Goal: Information Seeking & Learning: Learn about a topic

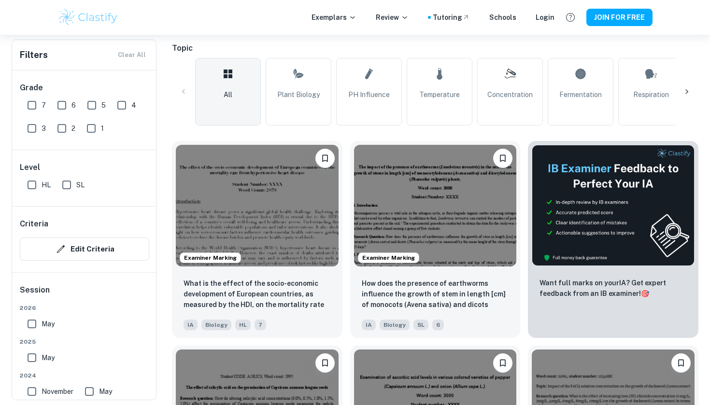
scroll to position [214, 0]
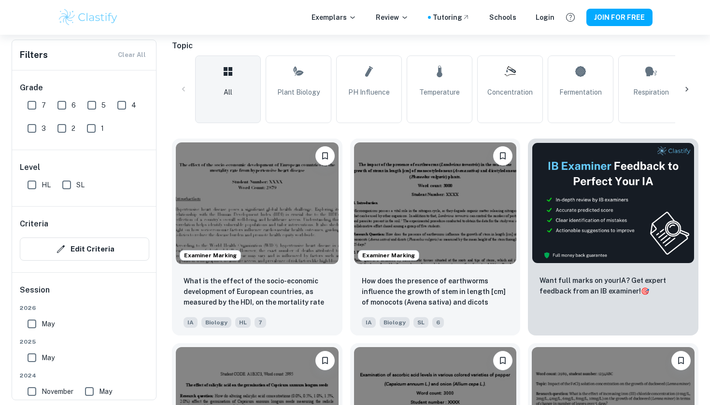
click at [37, 101] on input "7" at bounding box center [31, 105] width 19 height 19
checkbox input "true"
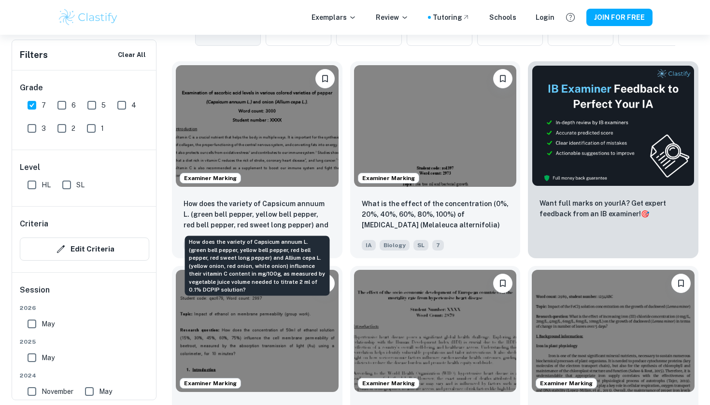
scroll to position [315, 0]
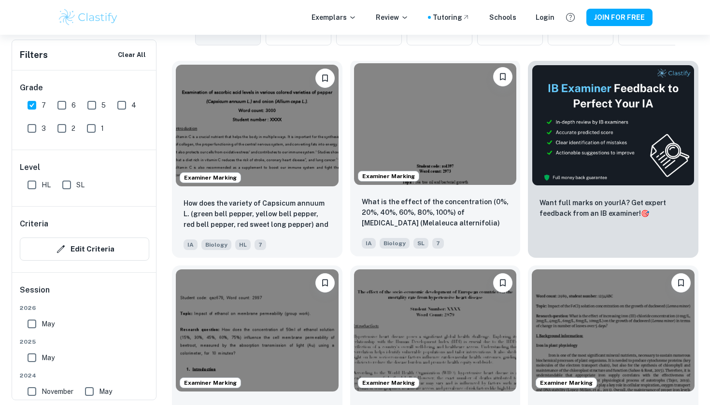
click at [435, 178] on img at bounding box center [435, 124] width 163 height 122
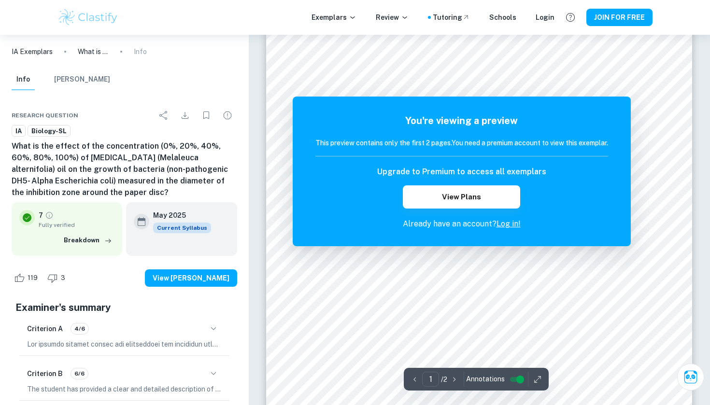
scroll to position [109, 0]
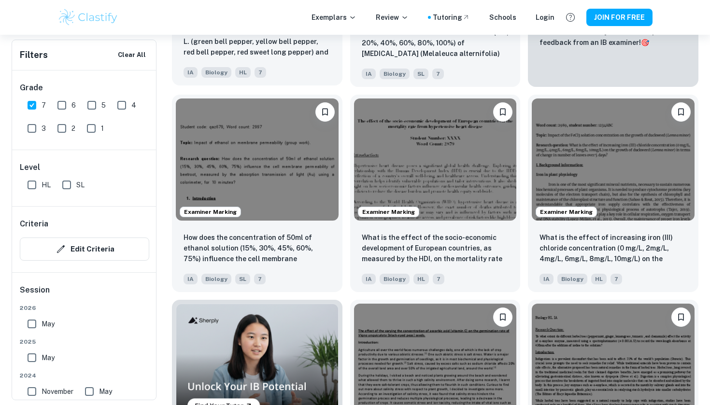
scroll to position [487, 0]
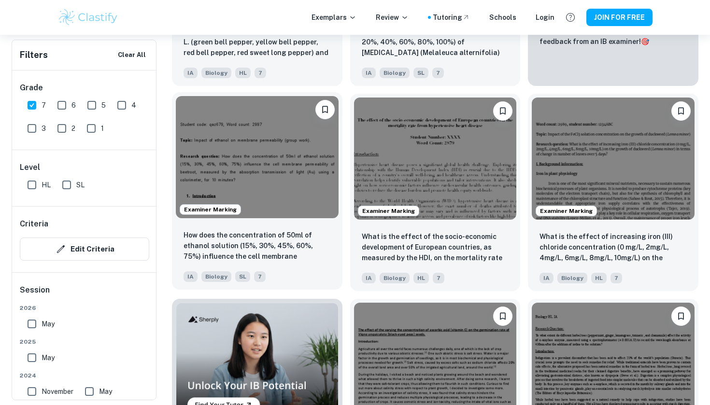
click at [306, 209] on img at bounding box center [257, 157] width 163 height 122
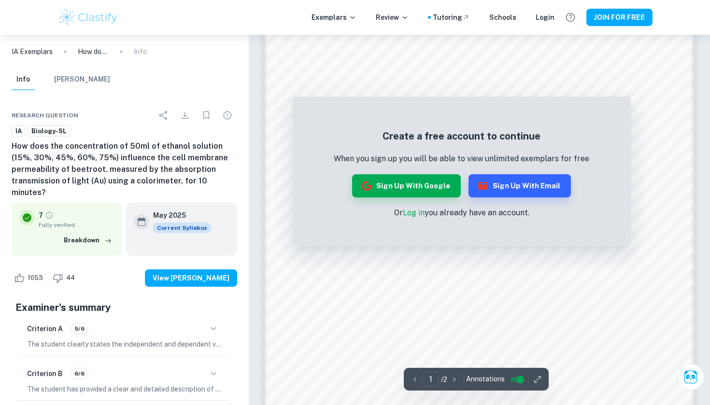
scroll to position [728, 0]
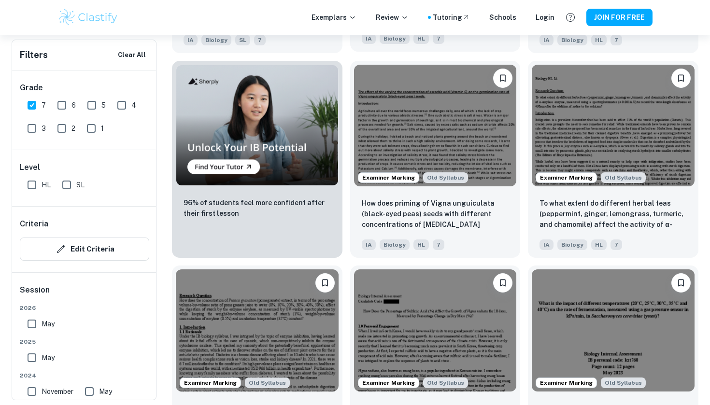
scroll to position [742, 0]
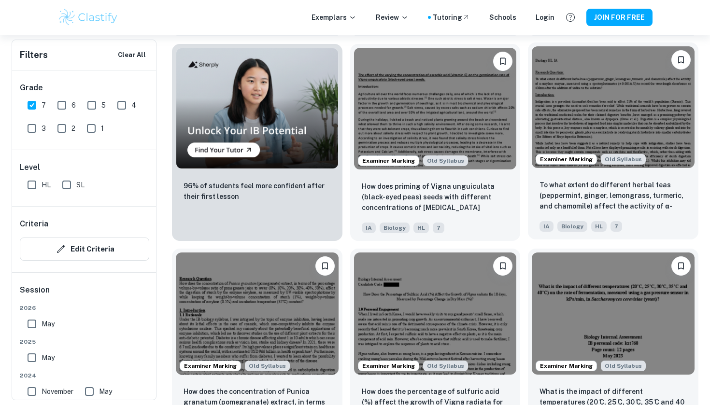
click at [559, 114] on img at bounding box center [613, 107] width 163 height 122
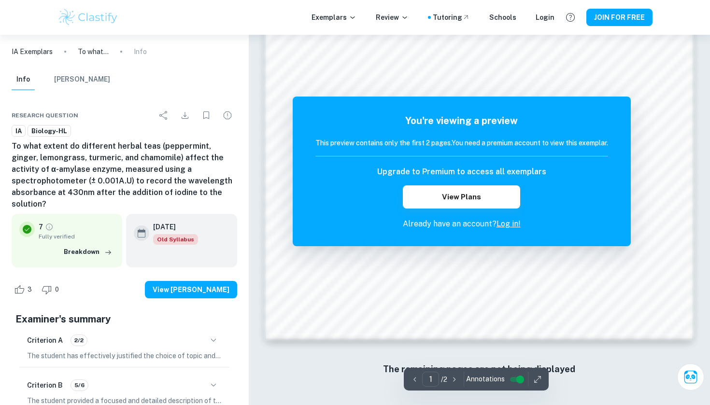
scroll to position [812, 0]
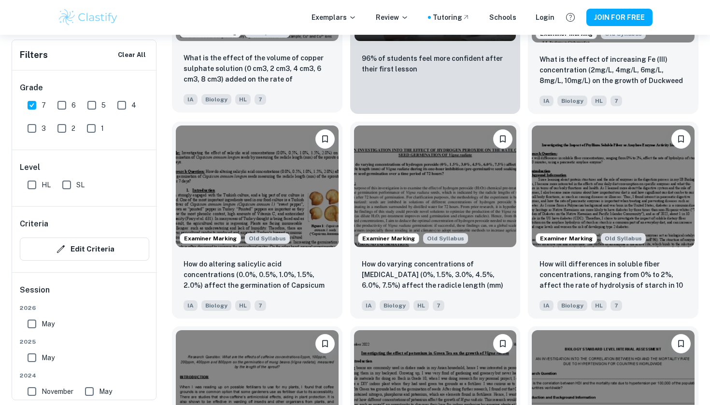
scroll to position [1895, 0]
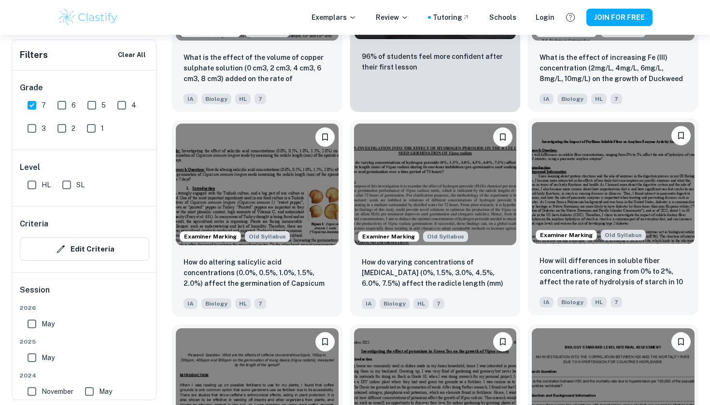
click at [576, 202] on img at bounding box center [613, 183] width 163 height 122
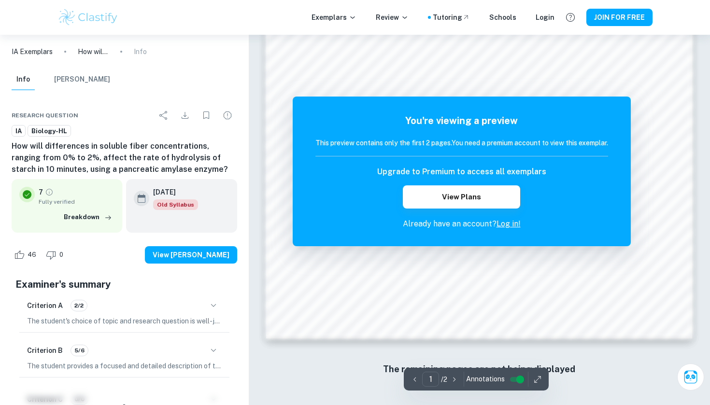
scroll to position [914, 0]
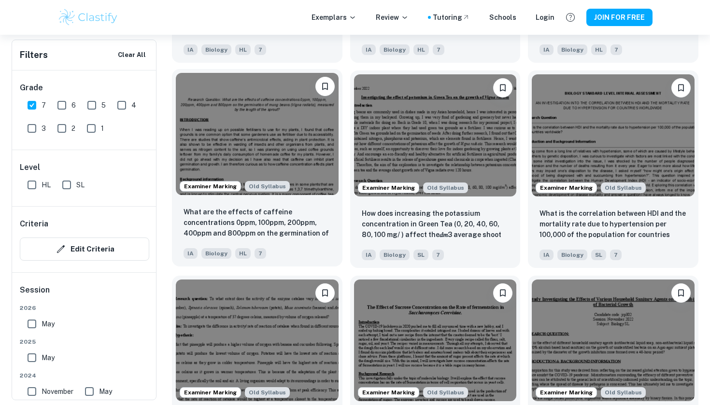
scroll to position [2157, 0]
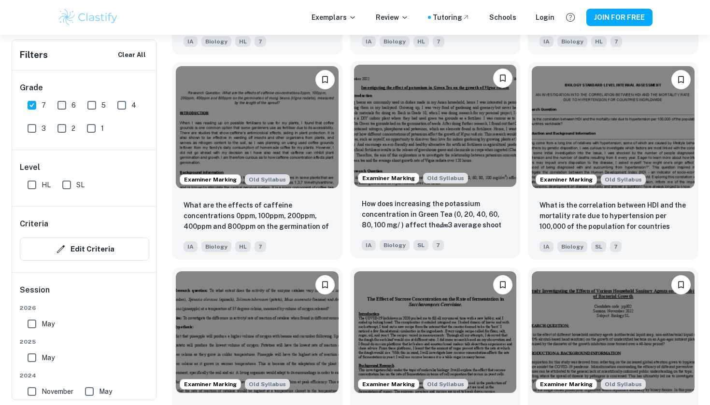
click at [375, 155] on img at bounding box center [435, 126] width 163 height 122
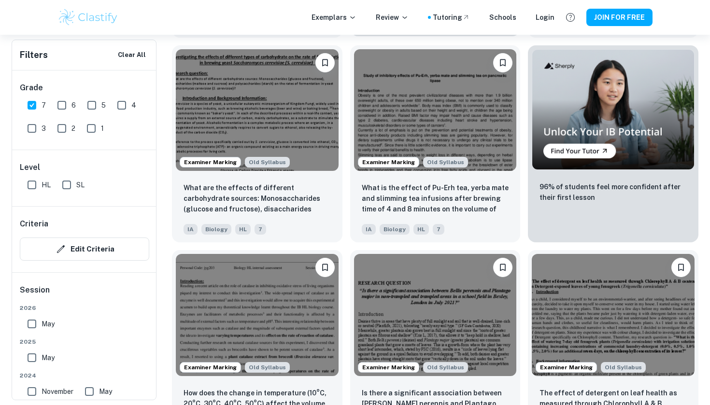
scroll to position [2791, 0]
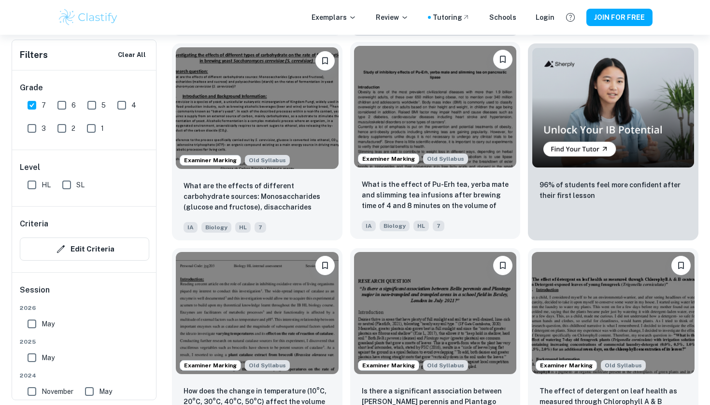
click at [448, 113] on img at bounding box center [435, 107] width 163 height 122
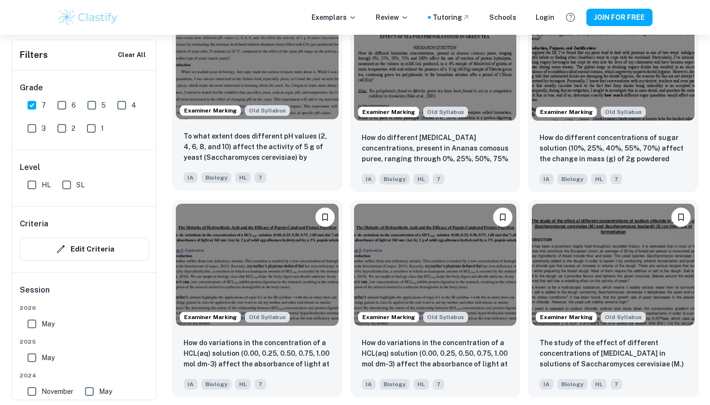
scroll to position [3250, 0]
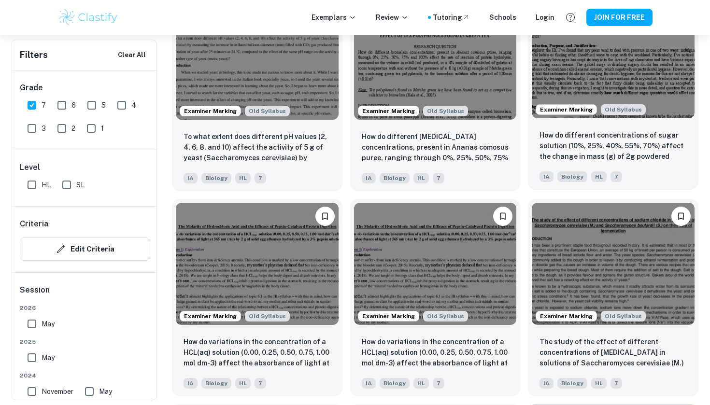
click at [543, 73] on img at bounding box center [613, 58] width 163 height 122
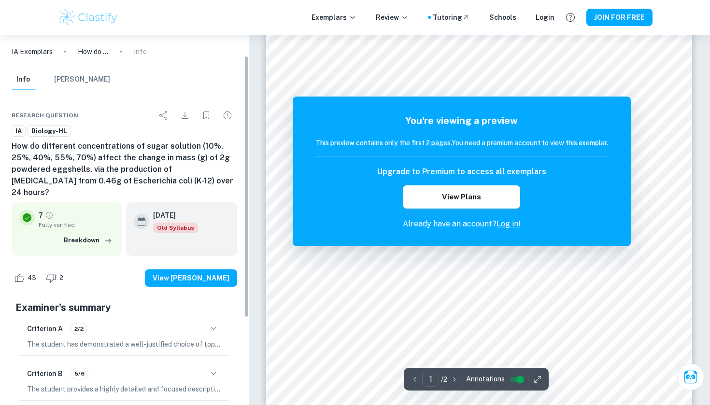
scroll to position [61, 0]
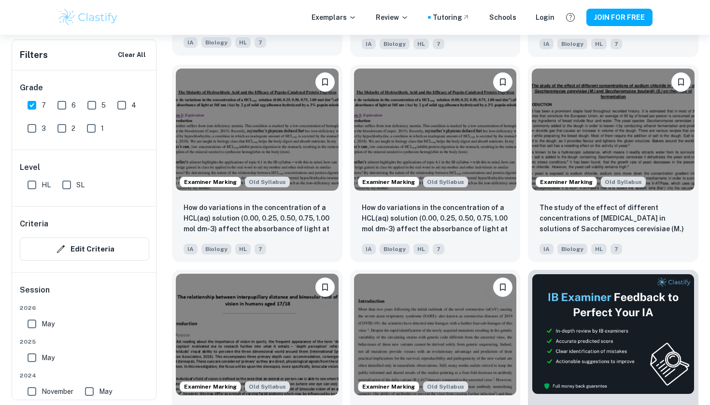
scroll to position [3386, 0]
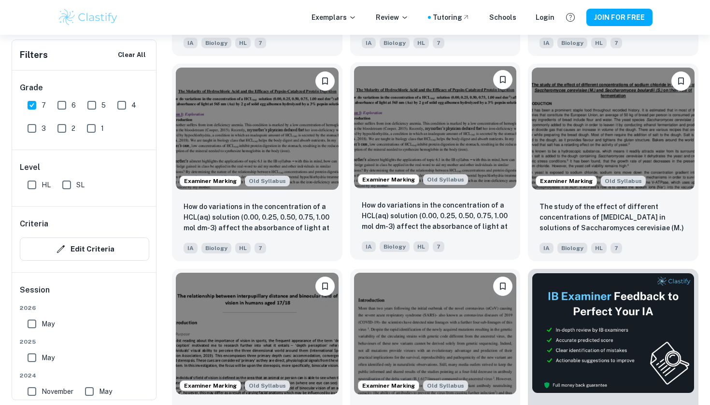
click at [407, 131] on img at bounding box center [435, 127] width 163 height 122
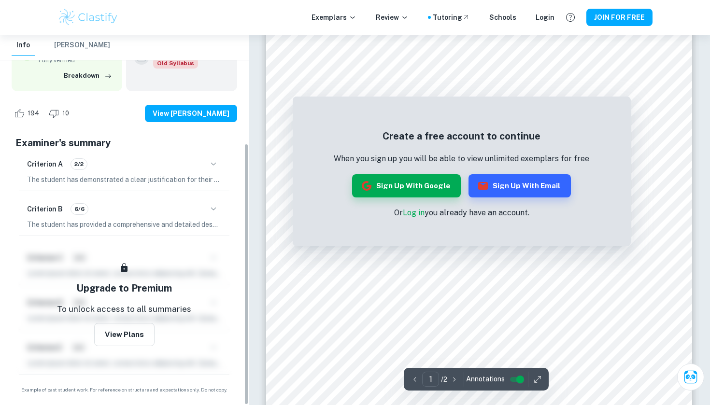
scroll to position [153, 0]
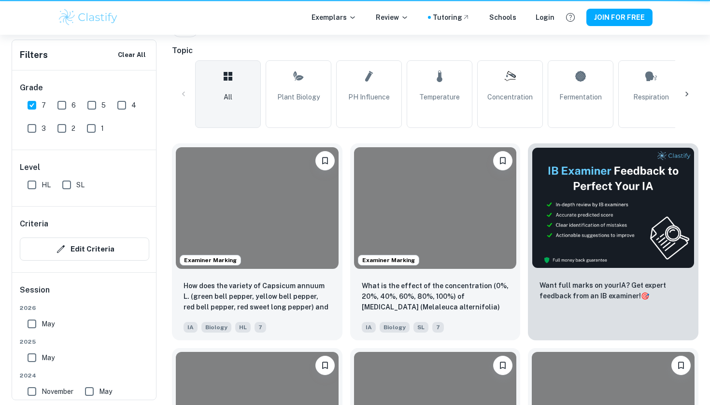
scroll to position [3386, 0]
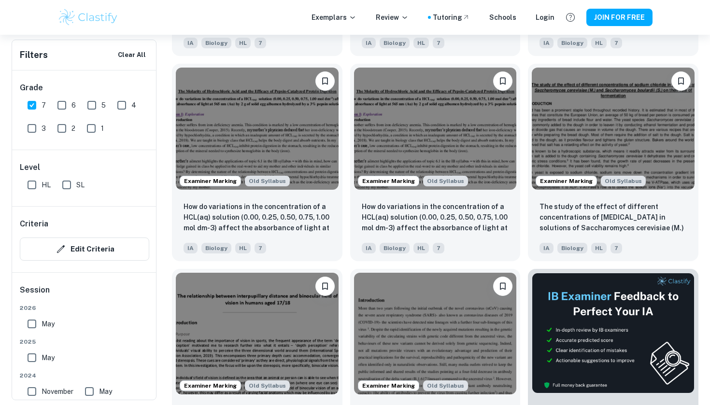
click at [68, 185] on input "SL" at bounding box center [66, 184] width 19 height 19
checkbox input "true"
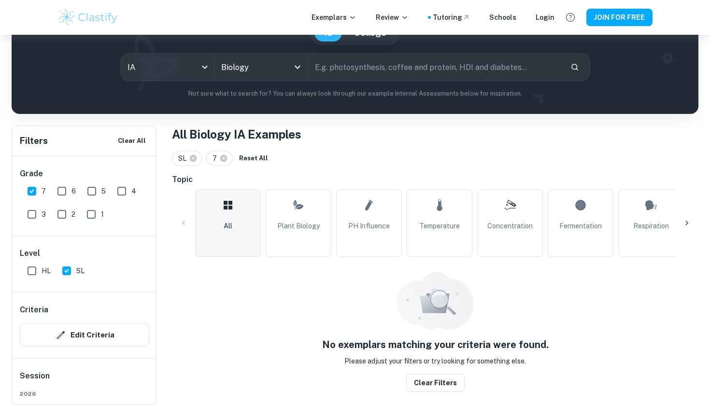
scroll to position [90, 0]
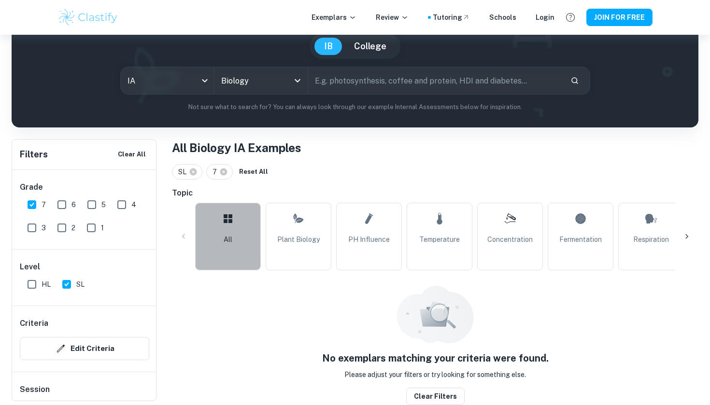
click at [231, 241] on span "All" at bounding box center [228, 239] width 9 height 11
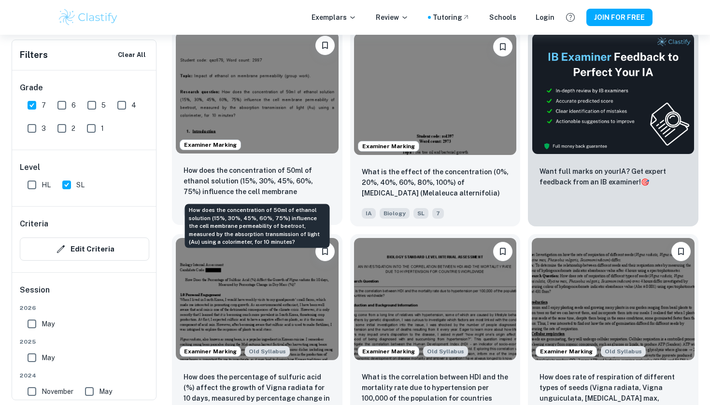
scroll to position [348, 0]
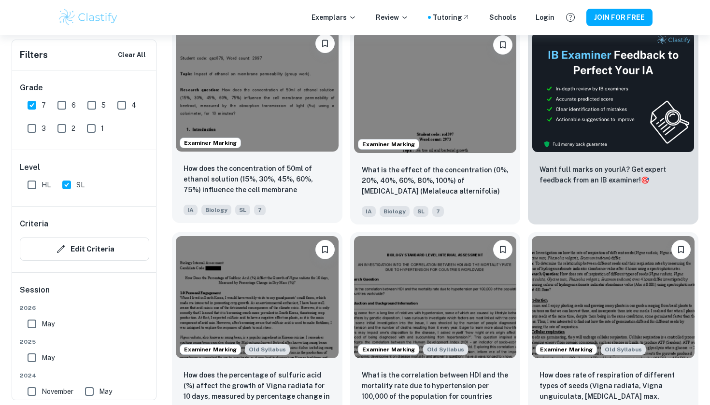
click at [269, 108] on img at bounding box center [257, 91] width 163 height 122
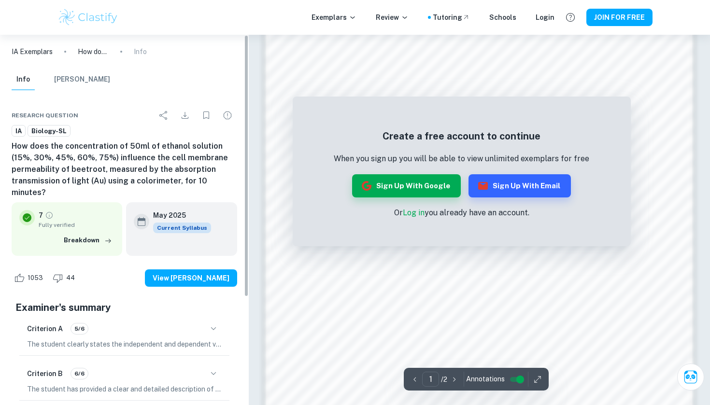
scroll to position [894, 0]
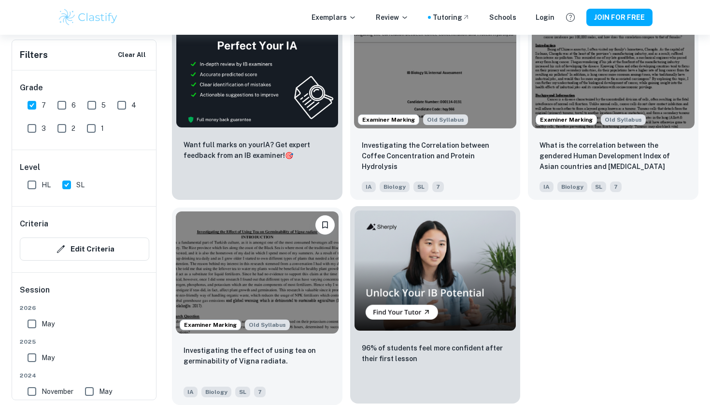
scroll to position [1602, 0]
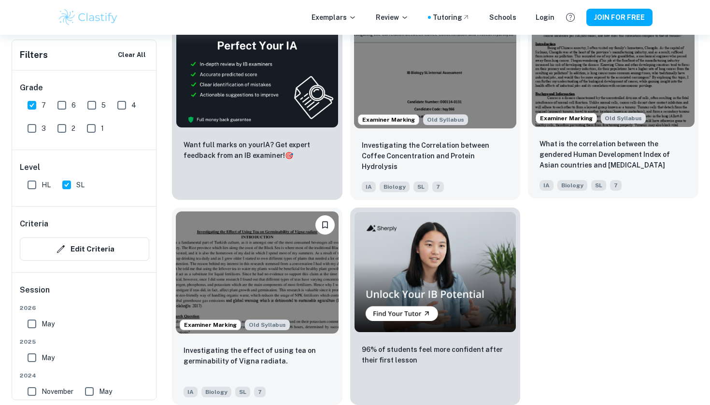
click at [596, 86] on img at bounding box center [613, 66] width 163 height 122
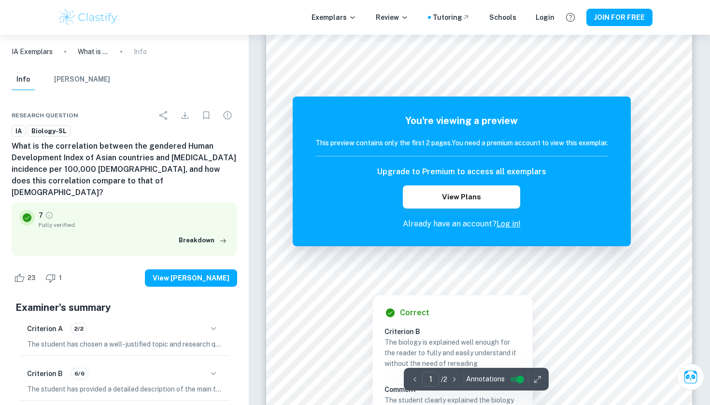
scroll to position [104, 0]
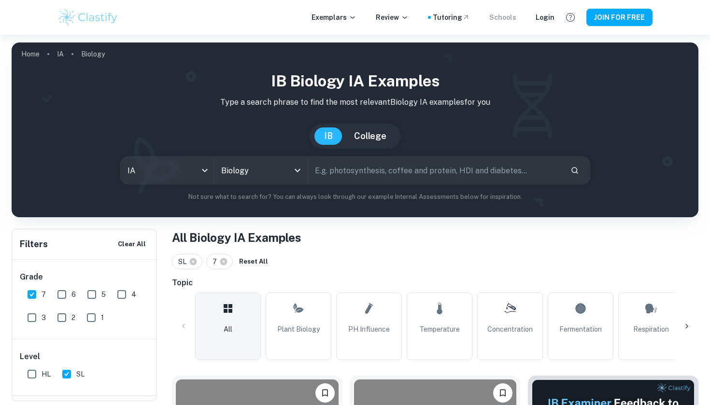
click at [500, 18] on div "Schools" at bounding box center [502, 17] width 27 height 11
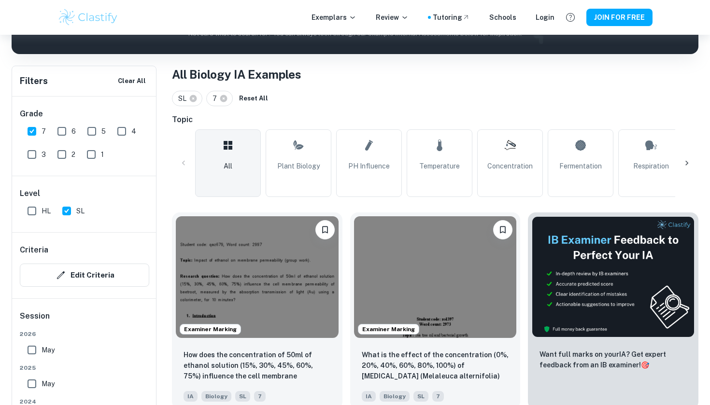
scroll to position [184, 0]
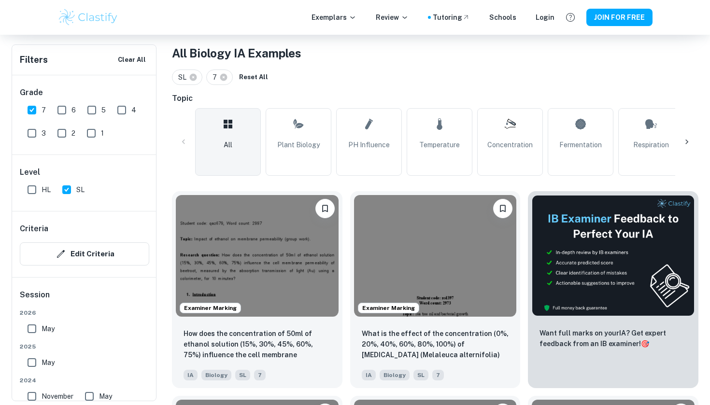
click at [229, 130] on icon at bounding box center [228, 123] width 12 height 23
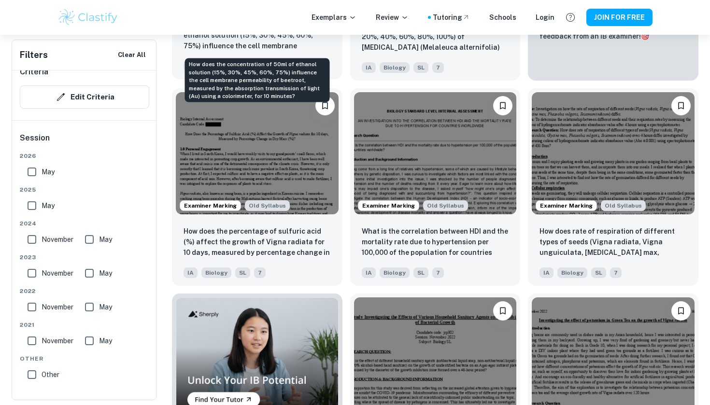
scroll to position [492, 0]
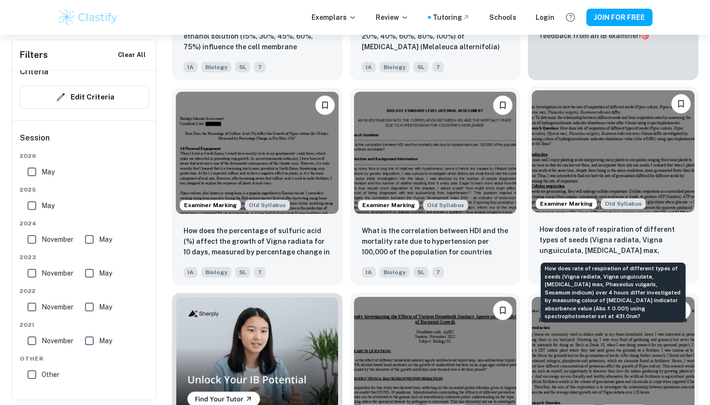
click at [550, 237] on p "How does rate of respiration of different types of seeds (Vigna radiata, Vigna …" at bounding box center [612, 240] width 147 height 33
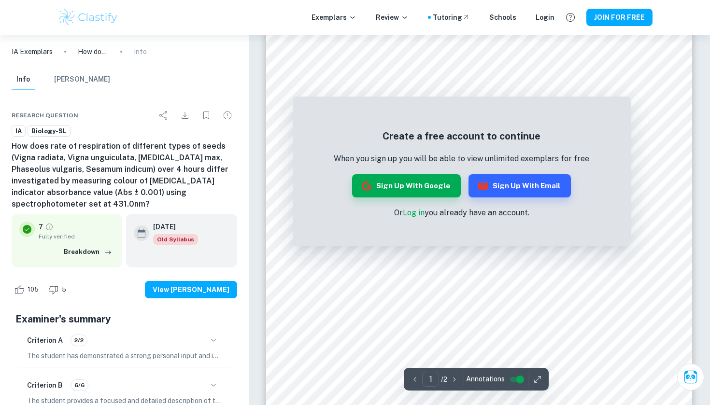
scroll to position [162, 0]
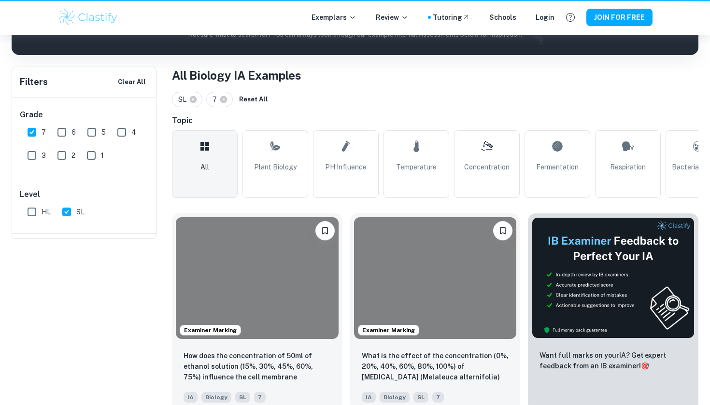
scroll to position [492, 0]
